Goal: Transaction & Acquisition: Purchase product/service

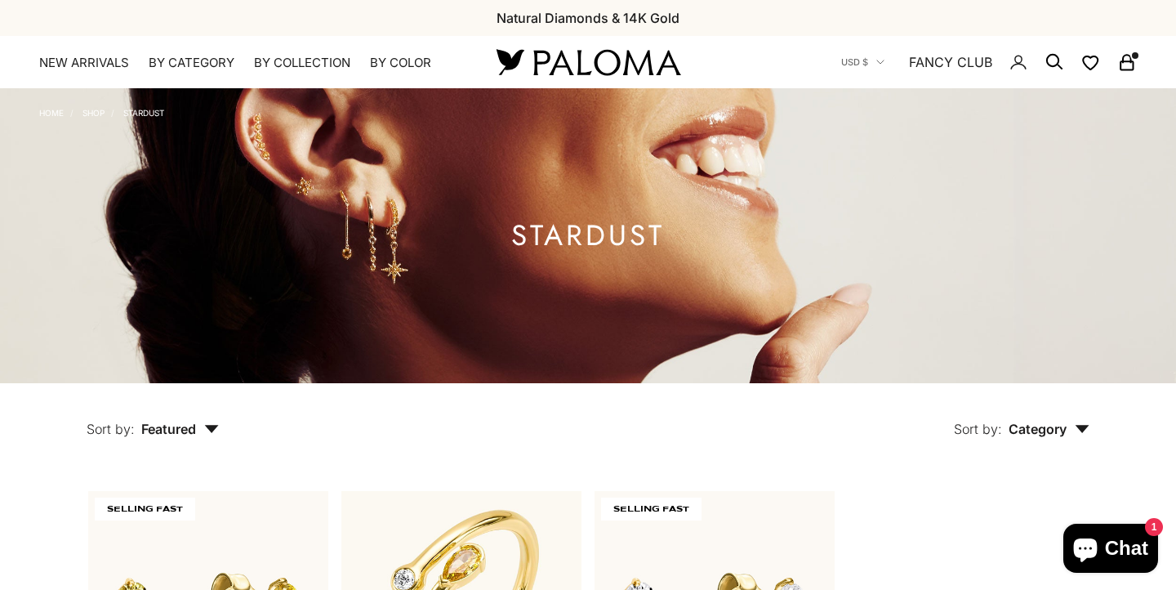
scroll to position [362, 0]
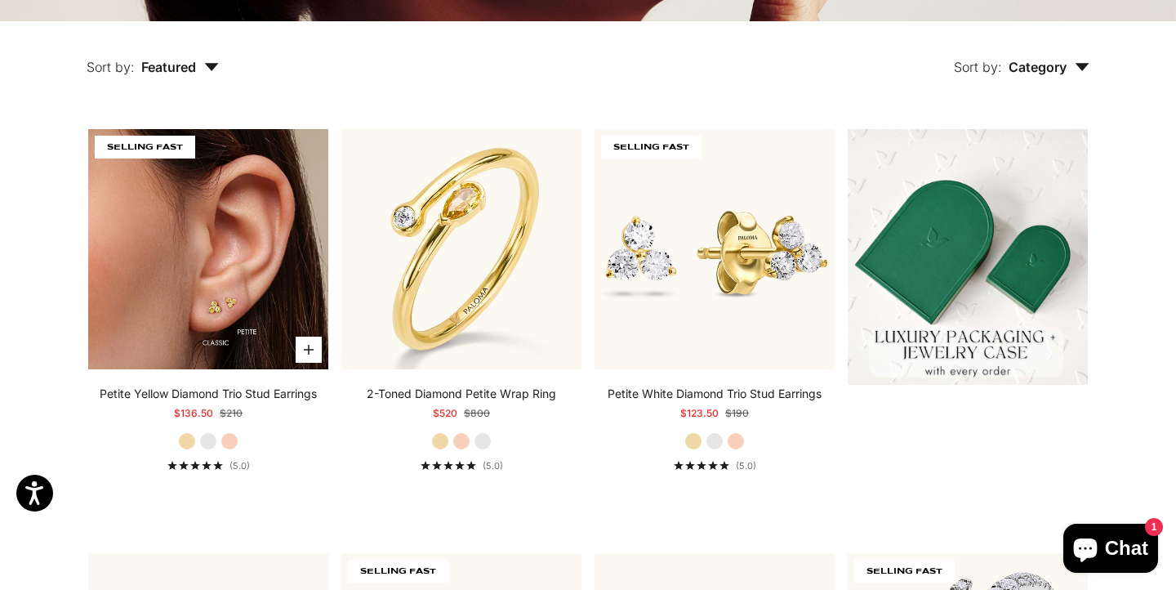
click at [220, 255] on img at bounding box center [208, 249] width 240 height 240
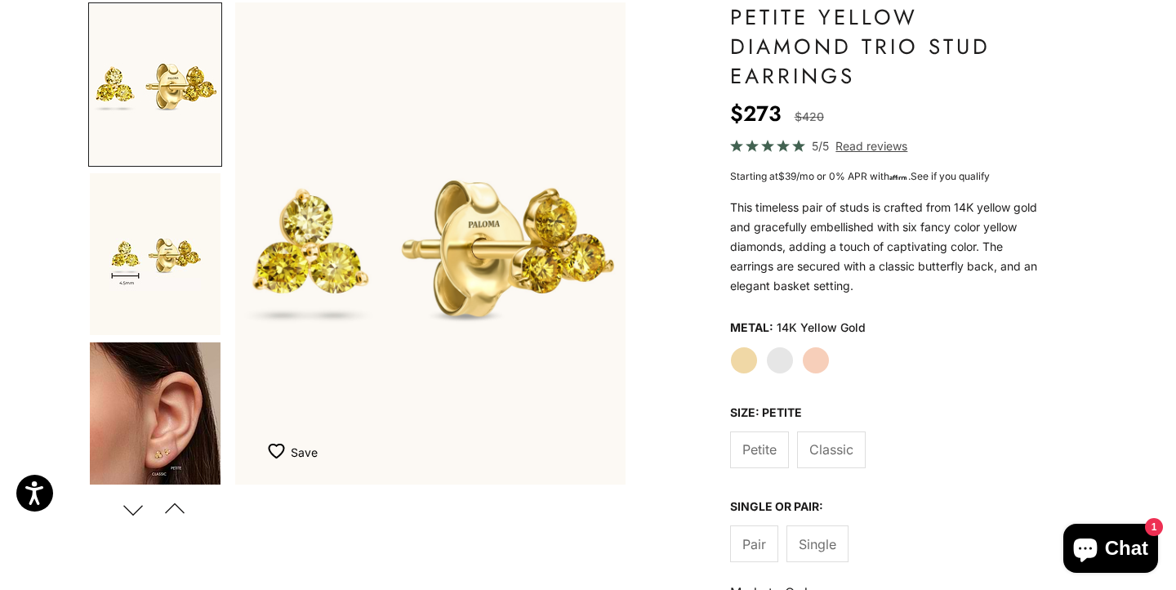
scroll to position [162, 0]
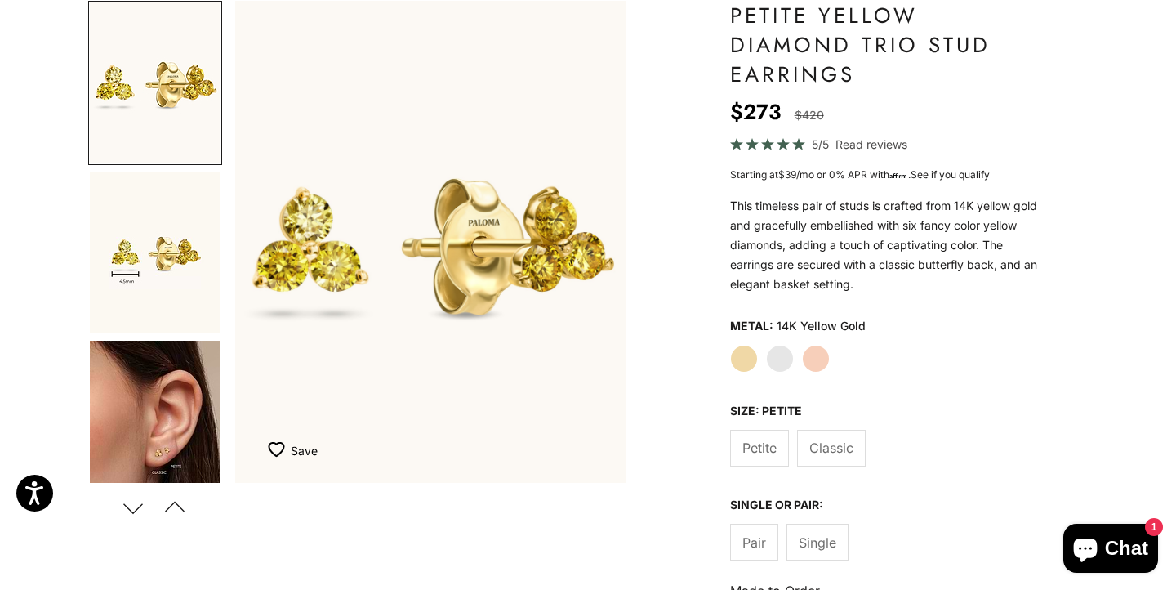
click at [840, 434] on label "Classic" at bounding box center [831, 448] width 69 height 37
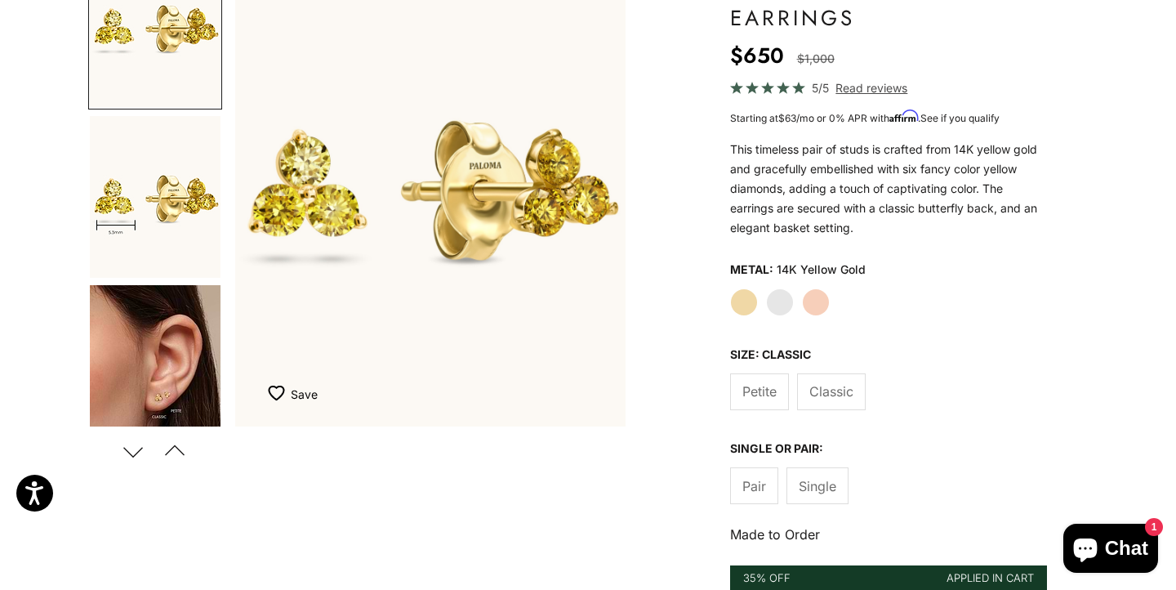
scroll to position [229, 0]
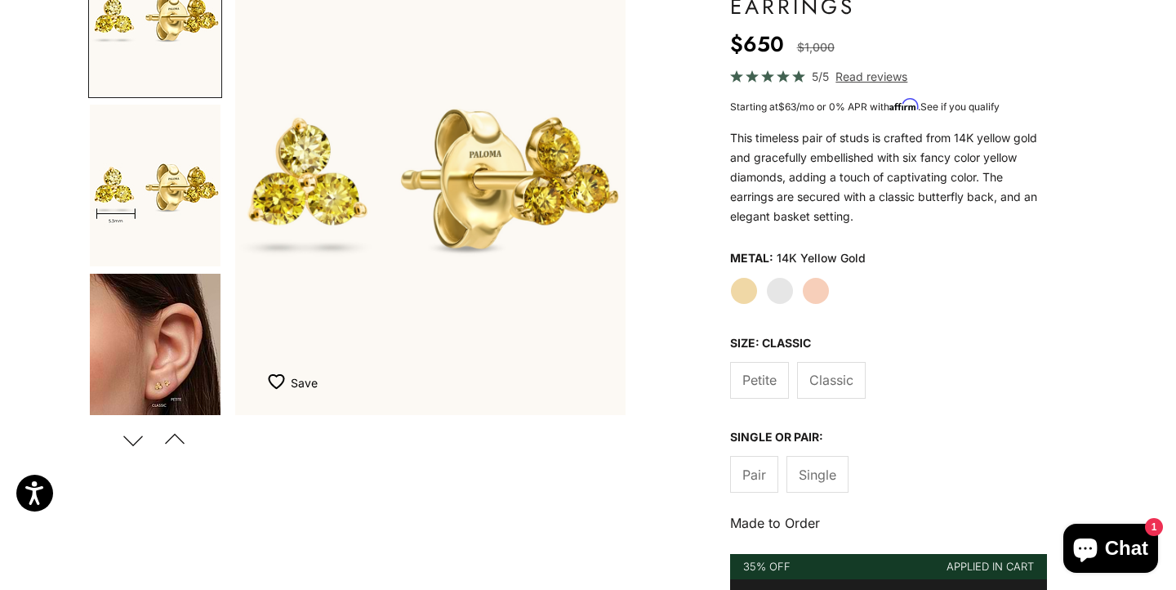
click at [832, 470] on span "Single" at bounding box center [818, 474] width 38 height 21
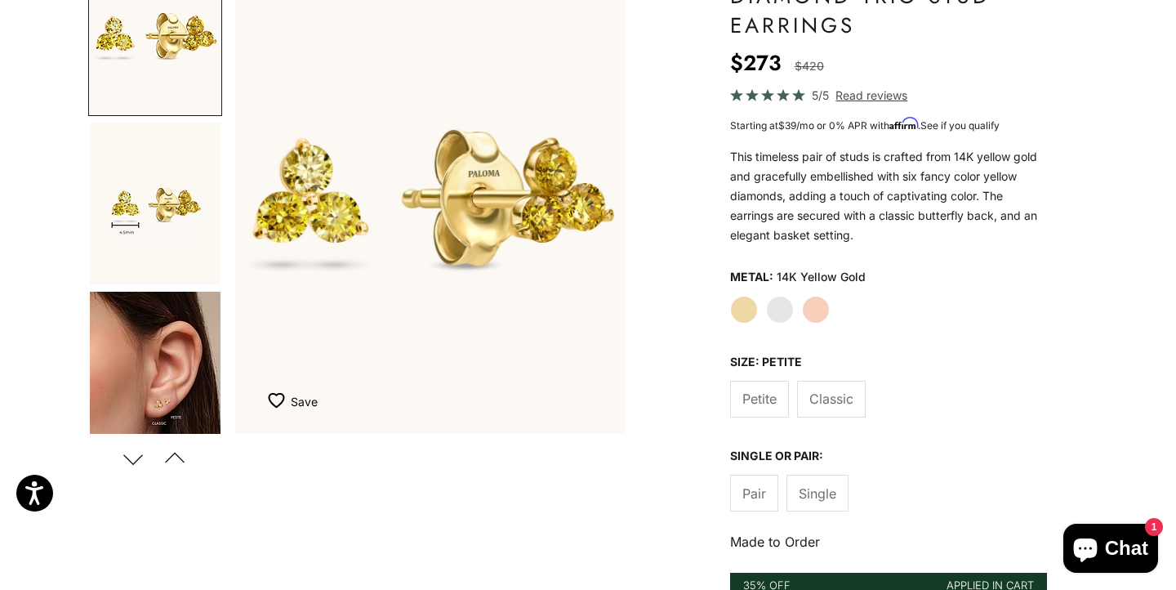
scroll to position [217, 0]
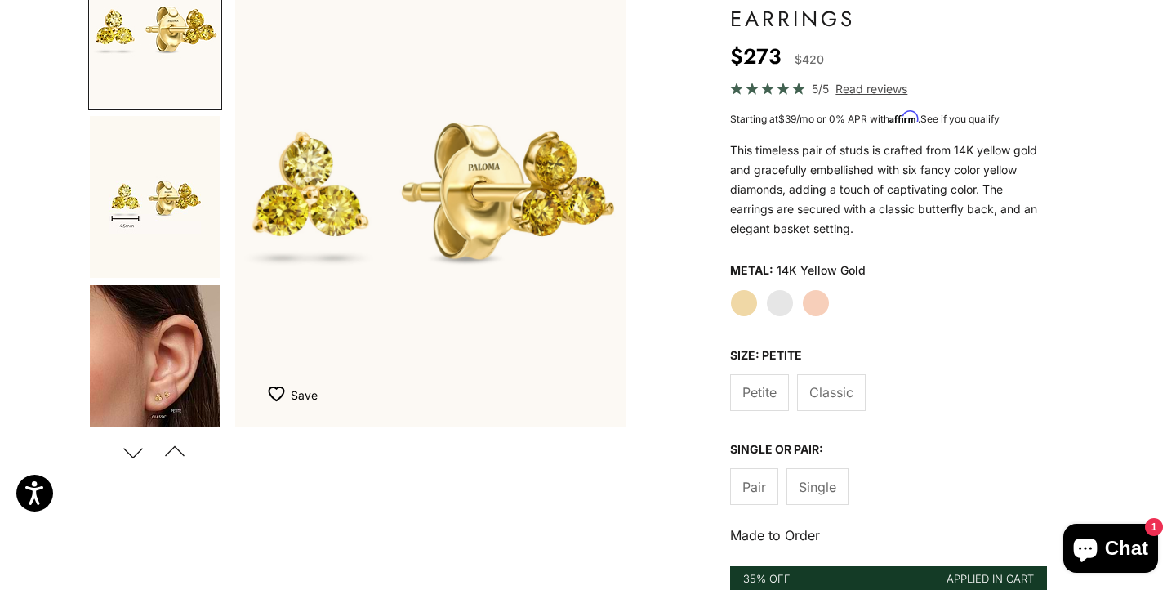
click at [826, 479] on span "Single" at bounding box center [818, 486] width 38 height 21
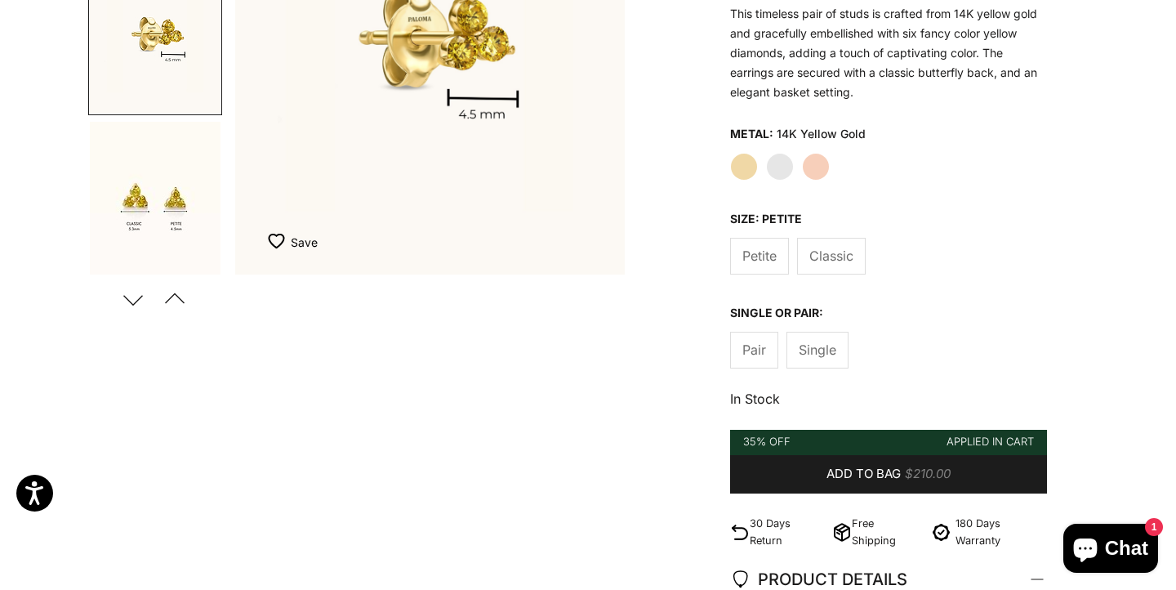
scroll to position [371, 0]
click at [826, 479] on span "Add to bag" at bounding box center [863, 473] width 74 height 20
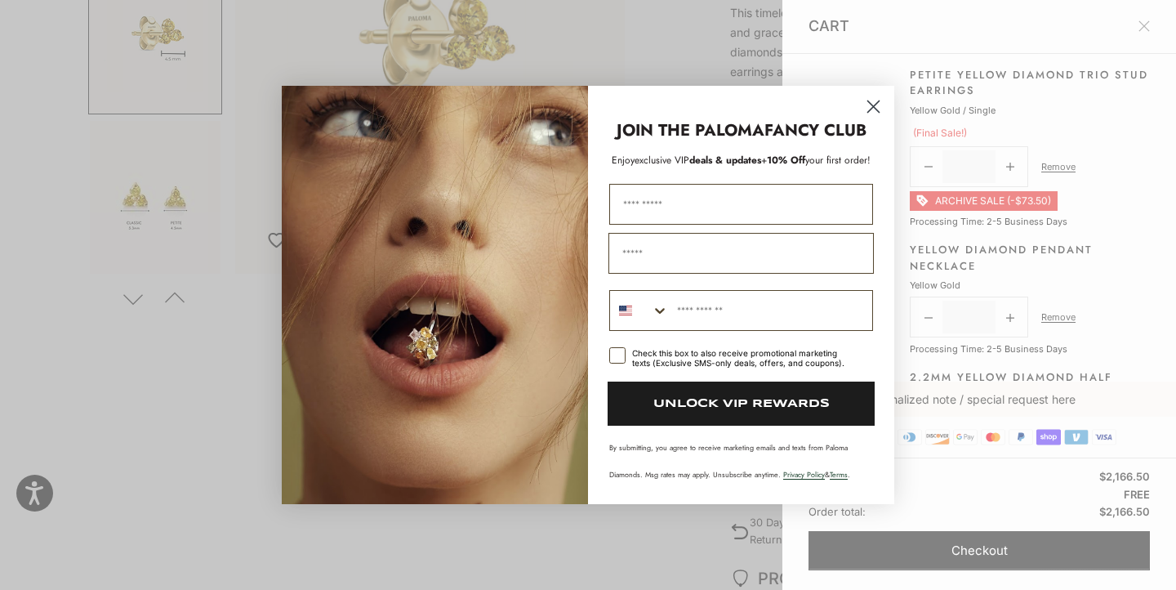
click at [875, 109] on icon "Close dialog" at bounding box center [873, 106] width 11 height 11
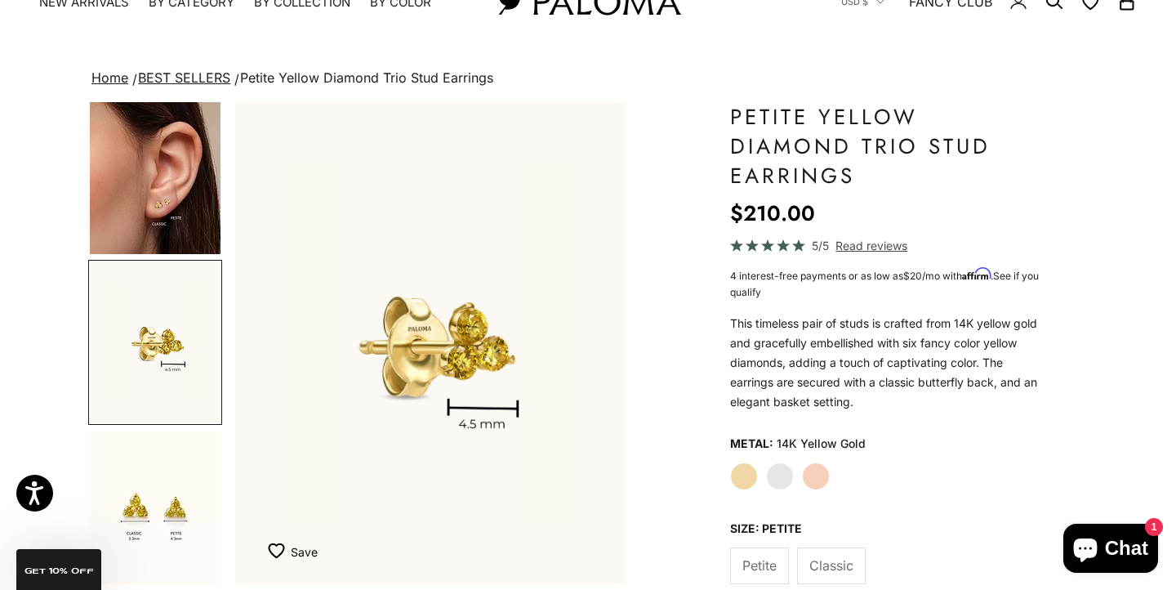
scroll to position [0, 0]
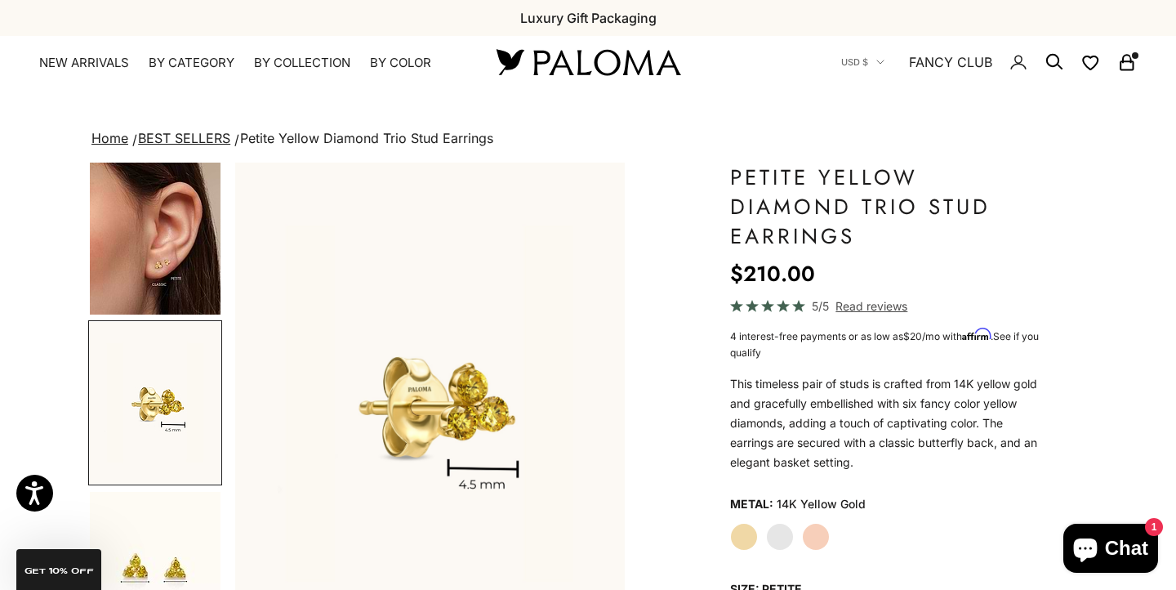
click at [1129, 67] on icon "Secondary navigation" at bounding box center [1127, 62] width 20 height 20
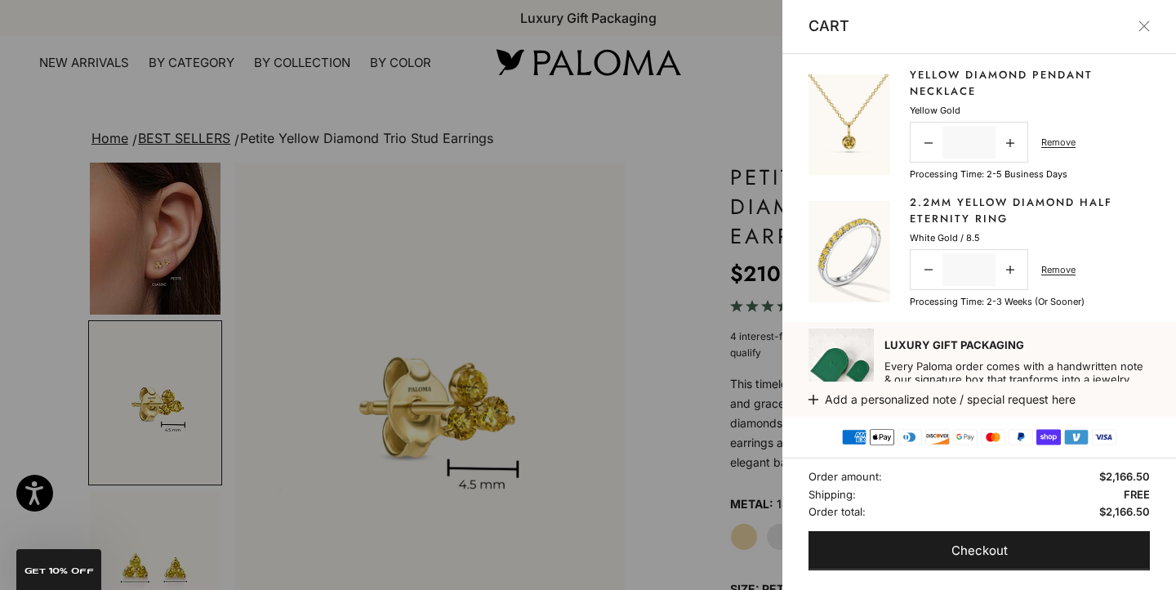
scroll to position [195, 0]
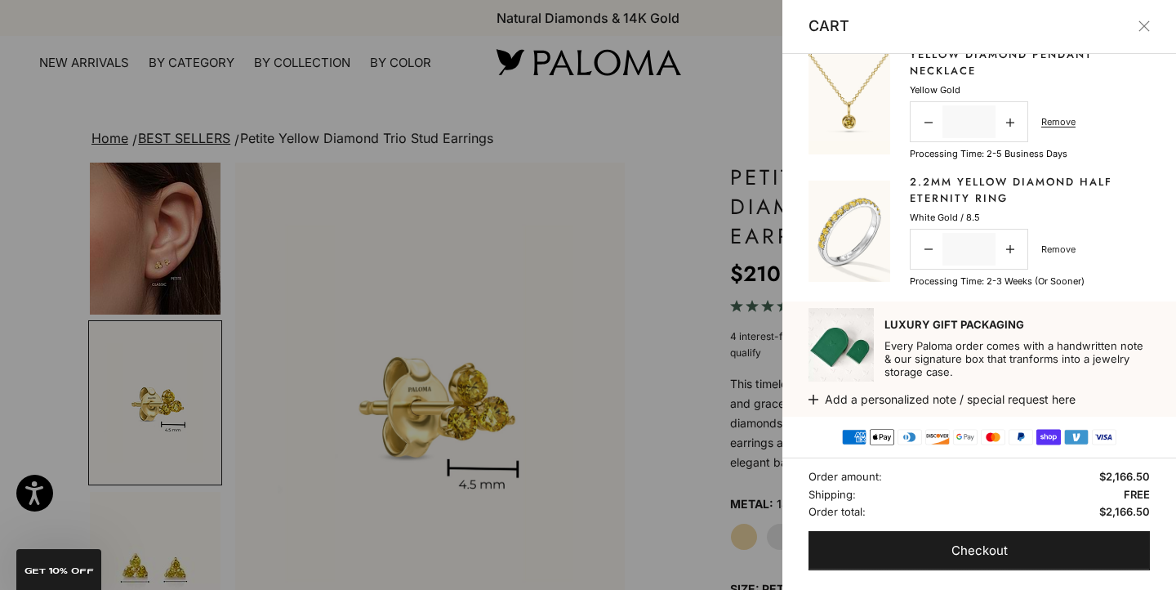
click at [1058, 252] on link "Remove" at bounding box center [1058, 249] width 34 height 15
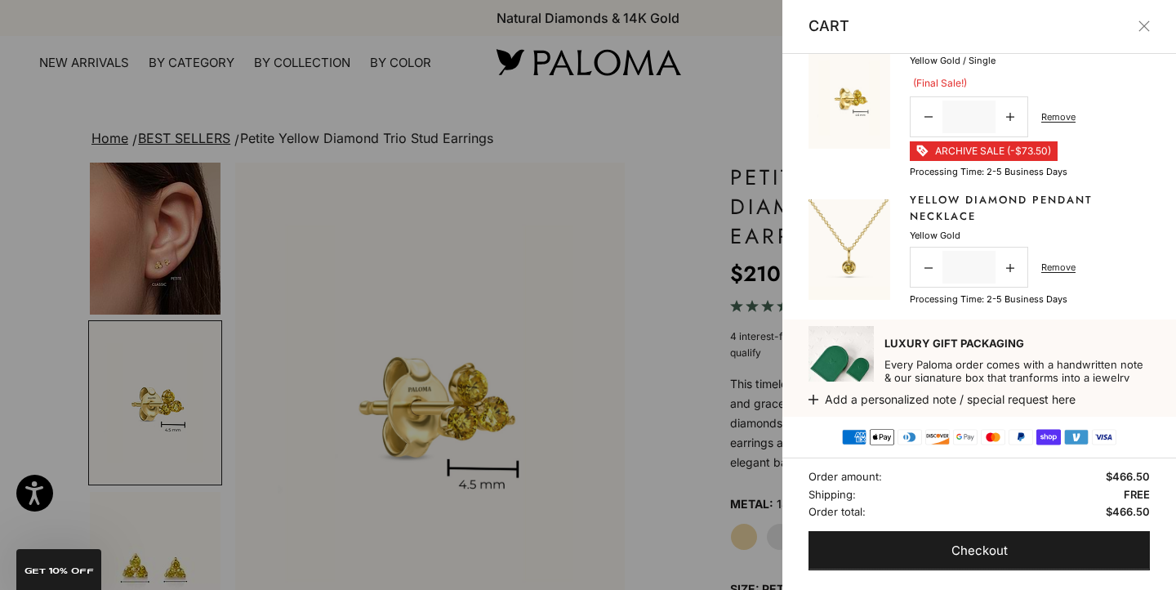
scroll to position [0, 0]
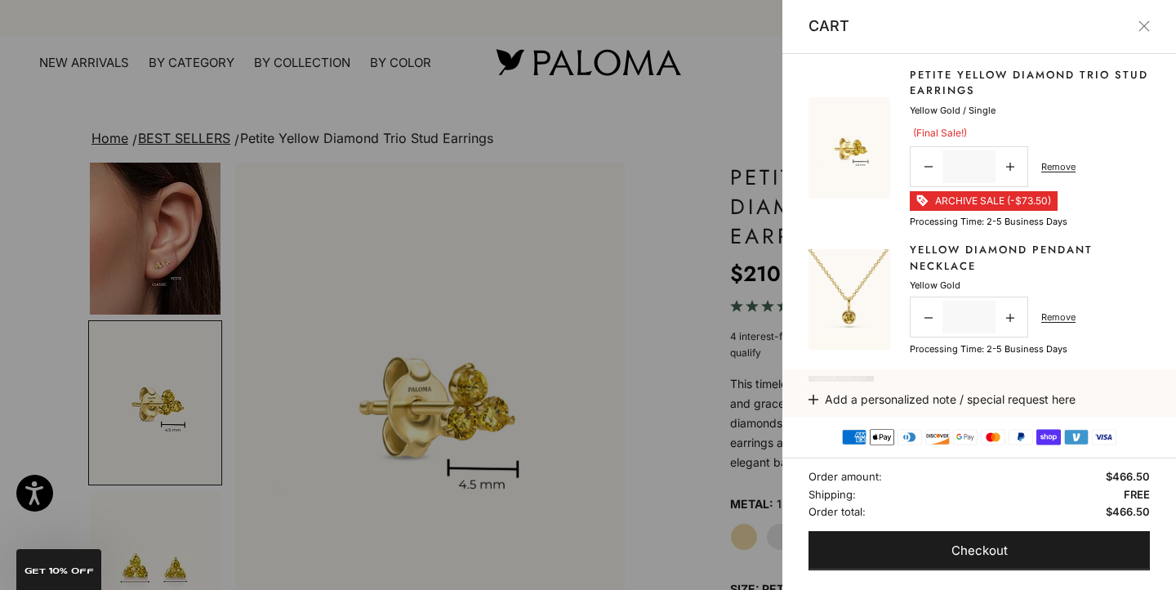
click at [850, 281] on img at bounding box center [849, 299] width 82 height 100
click at [1071, 319] on link "Remove" at bounding box center [1058, 317] width 34 height 15
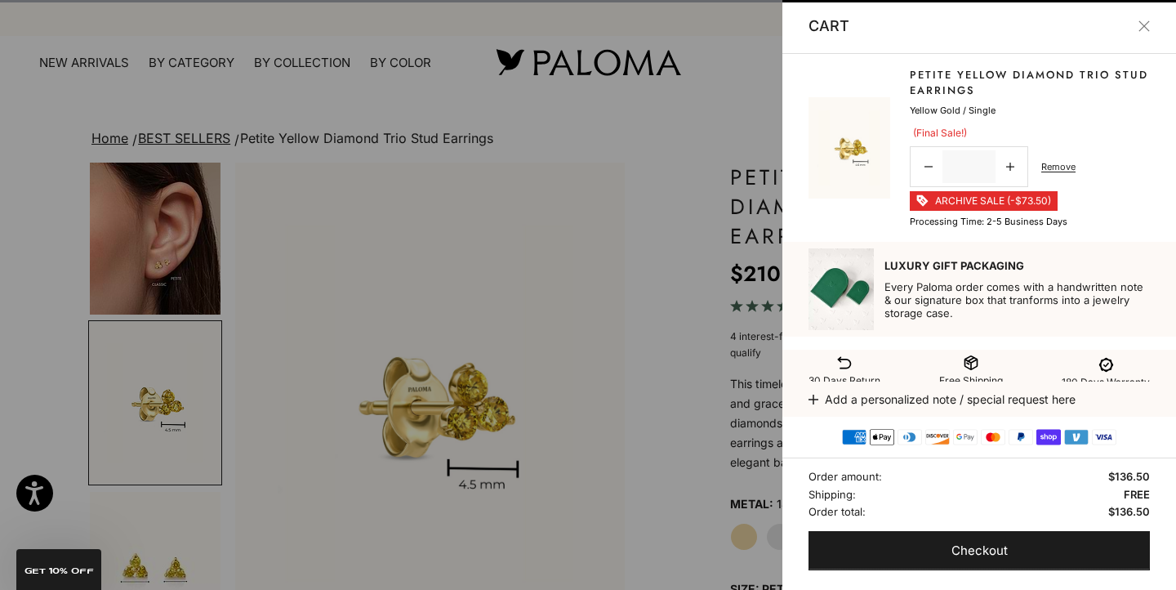
click at [1067, 314] on p "Every Paloma order comes with a handwritten note & our signature box that tranf…" at bounding box center [1016, 299] width 265 height 39
click at [529, 95] on div at bounding box center [588, 295] width 1176 height 590
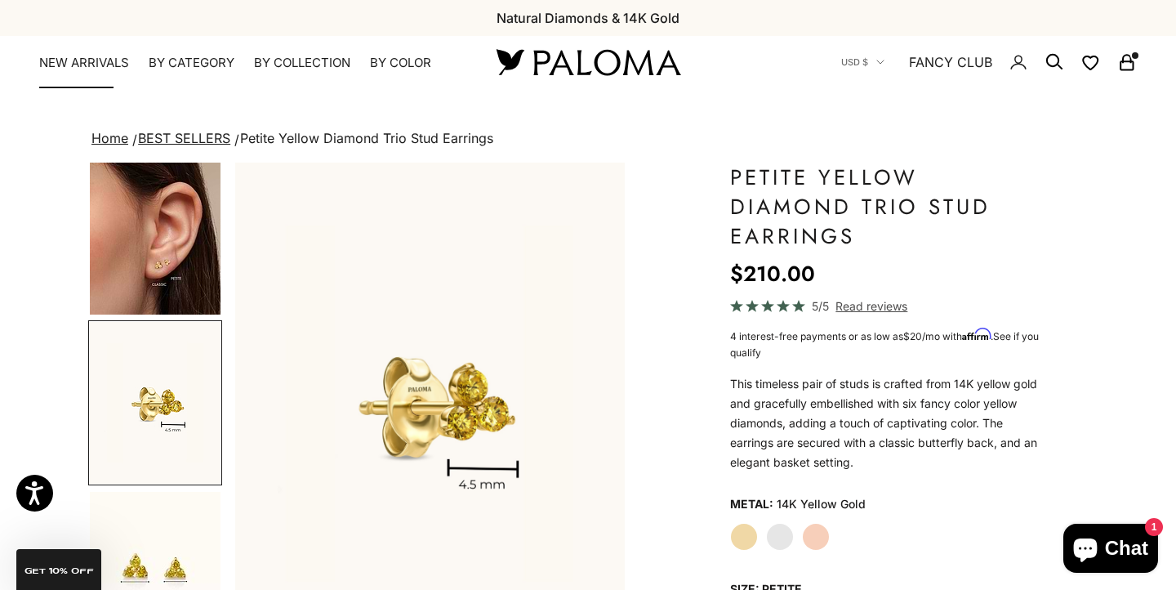
click at [85, 63] on link "NEW ARRIVALS" at bounding box center [84, 63] width 90 height 16
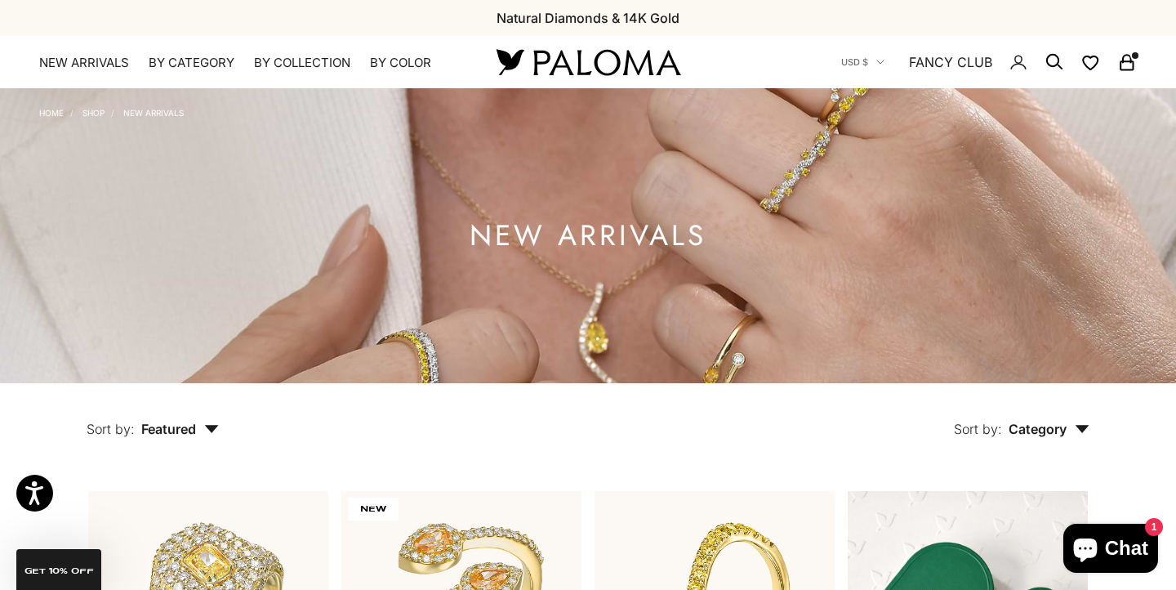
click at [1131, 75] on nav "USD $ Country [GEOGRAPHIC_DATA] (AFN ؋) [GEOGRAPHIC_DATA] (EUR €) [GEOGRAPHIC_D…" at bounding box center [989, 62] width 296 height 52
click at [1128, 62] on icon "Secondary navigation" at bounding box center [1127, 62] width 20 height 20
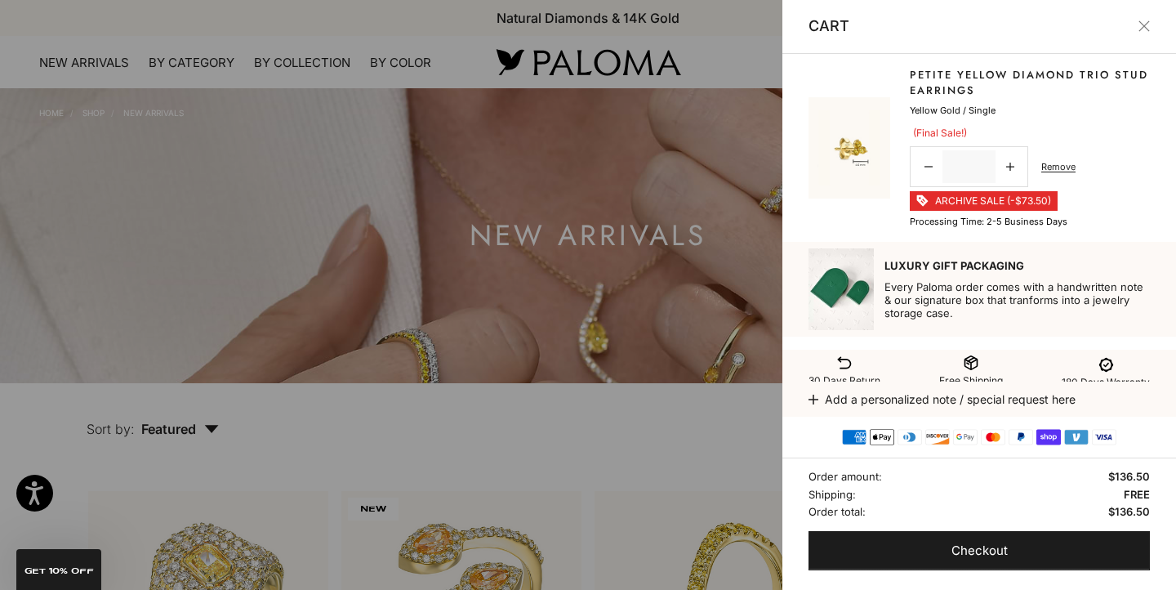
click at [1145, 26] on button "Close" at bounding box center [1143, 25] width 11 height 11
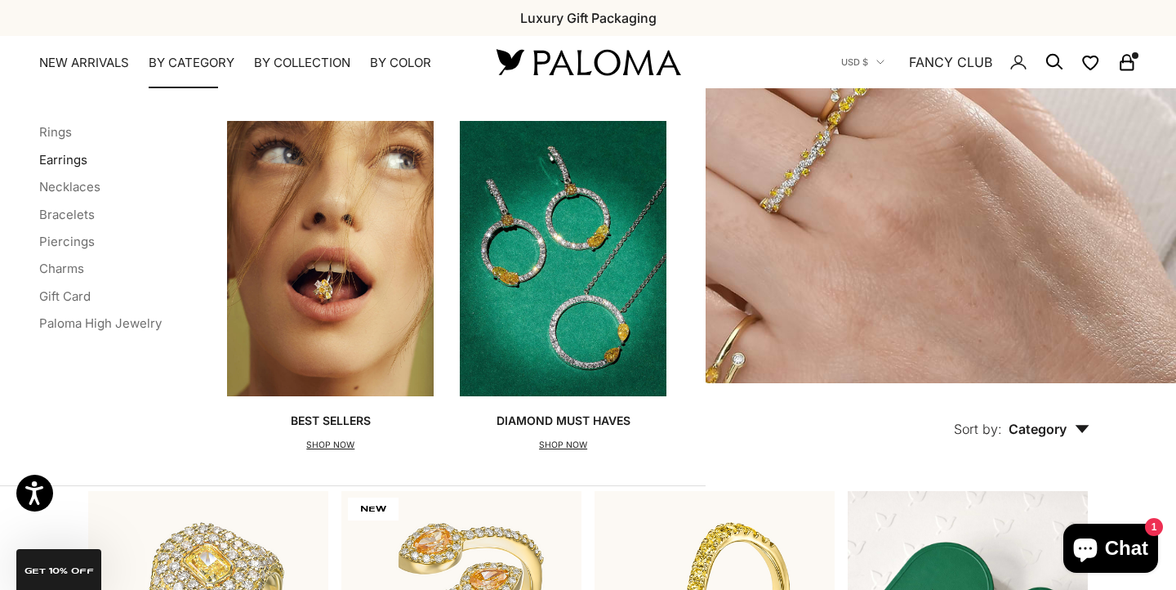
click at [64, 153] on link "Earrings" at bounding box center [63, 160] width 48 height 16
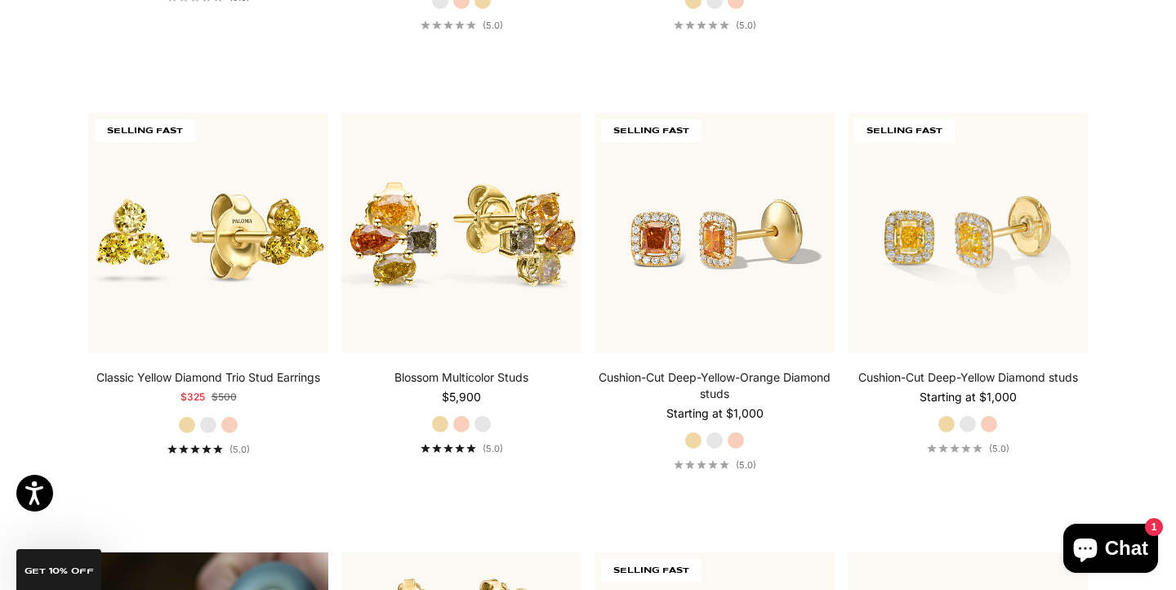
scroll to position [805, 0]
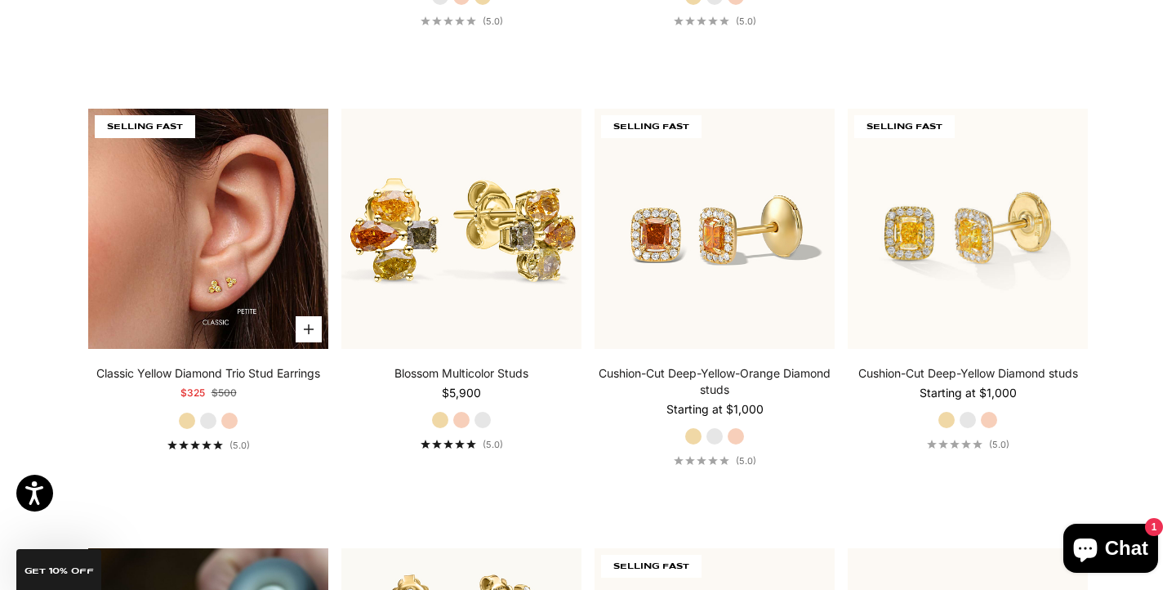
click at [236, 252] on img at bounding box center [208, 229] width 240 height 240
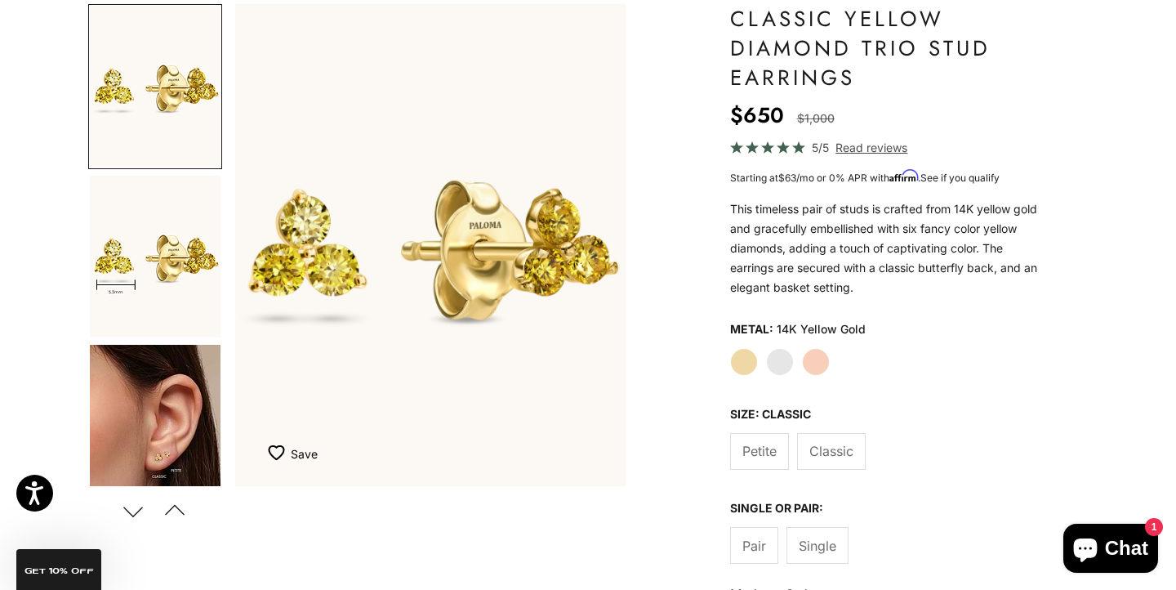
scroll to position [196, 0]
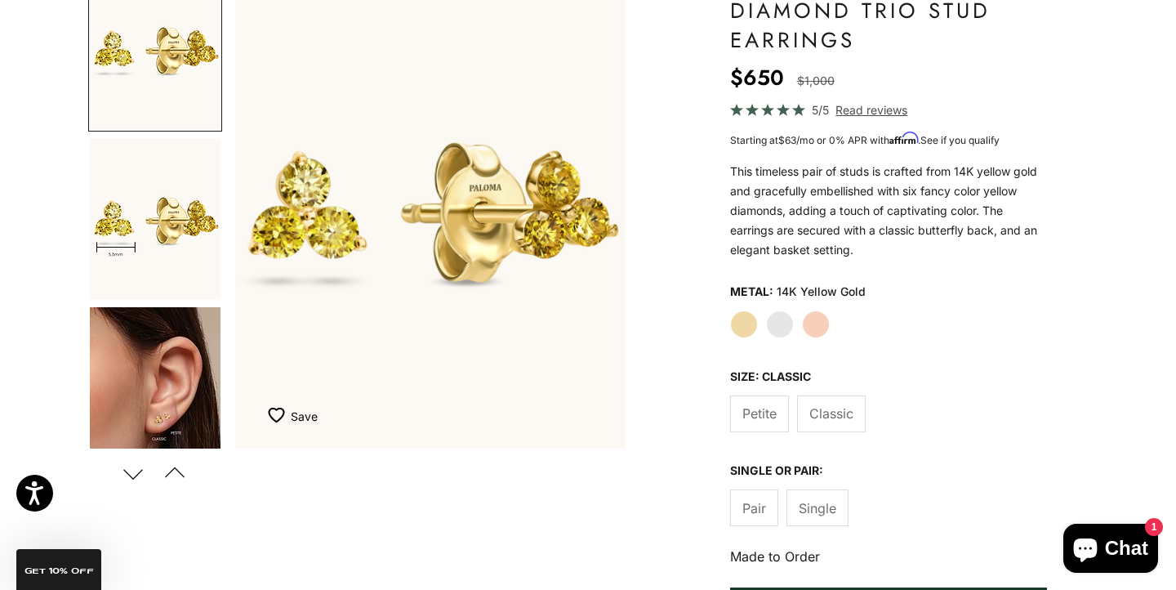
click at [821, 511] on span "Single" at bounding box center [818, 507] width 38 height 21
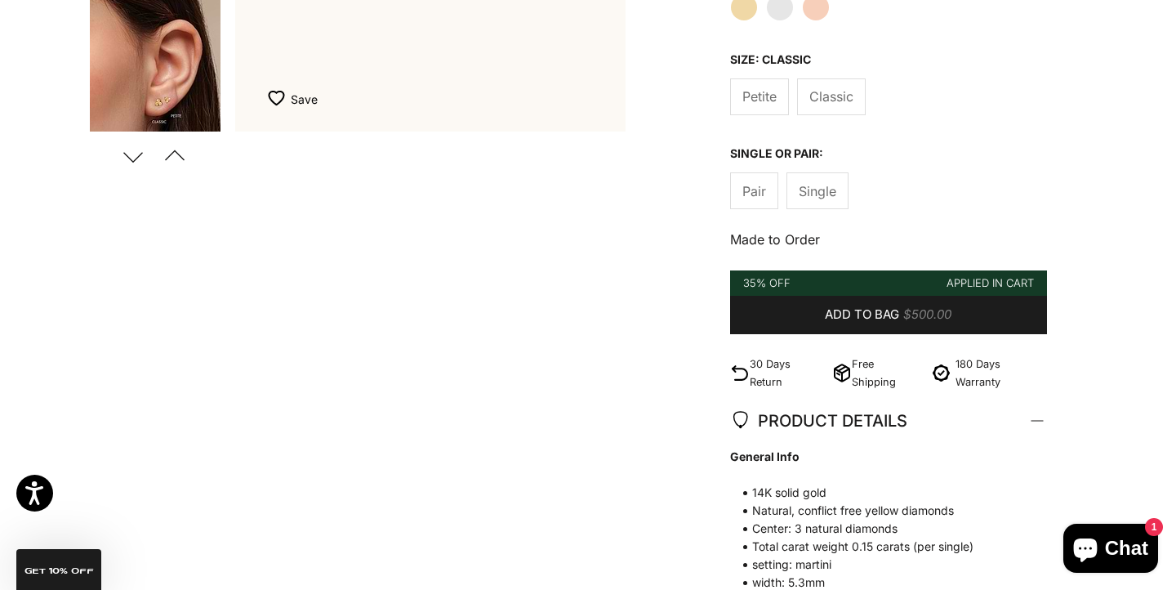
scroll to position [445, 0]
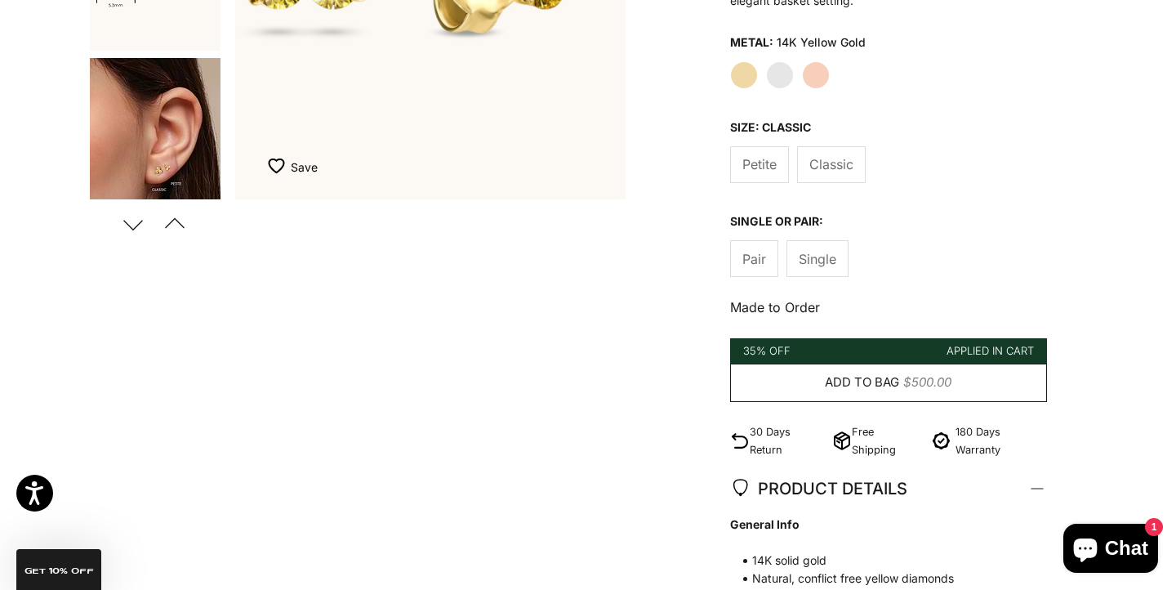
click at [875, 382] on span "Add to bag" at bounding box center [862, 382] width 74 height 20
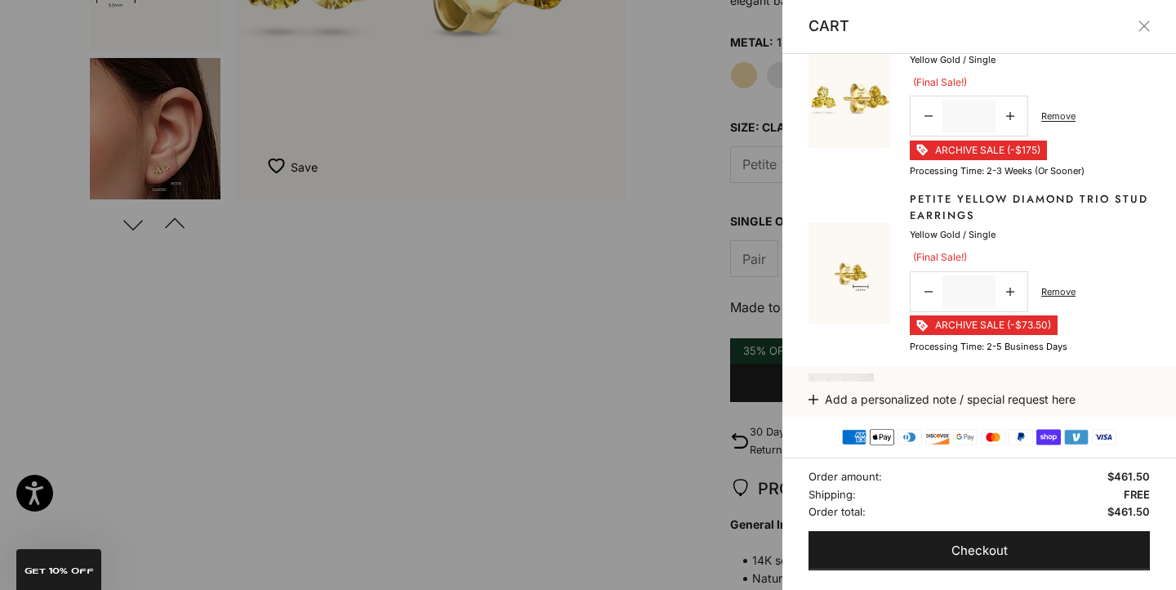
scroll to position [49, 0]
click at [1065, 292] on link "Remove" at bounding box center [1058, 293] width 34 height 15
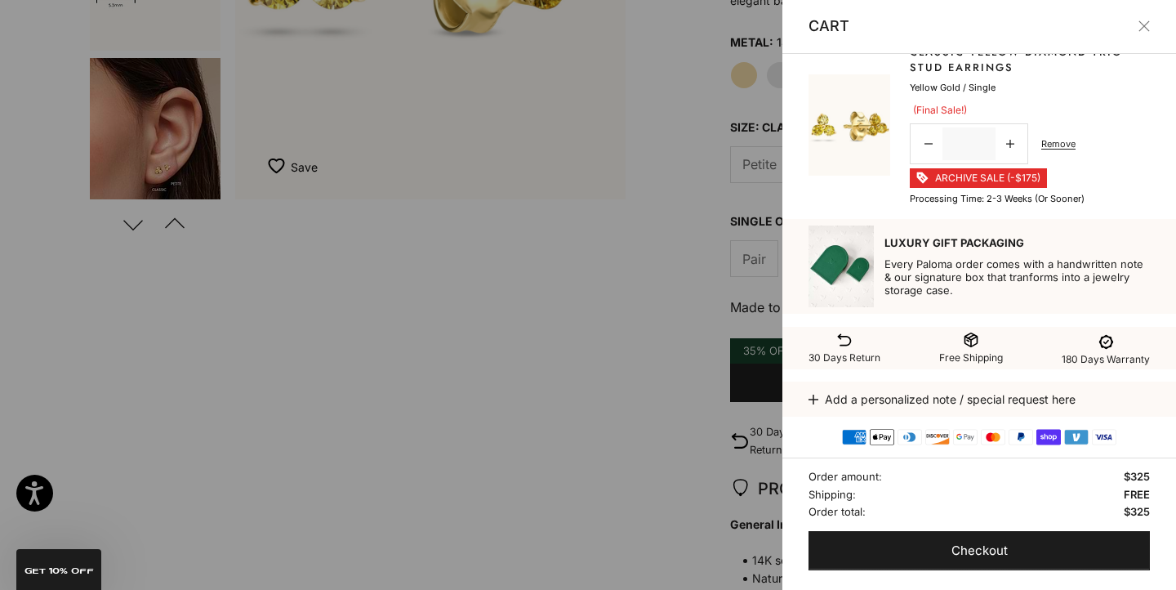
scroll to position [0, 0]
